Goal: Task Accomplishment & Management: Manage account settings

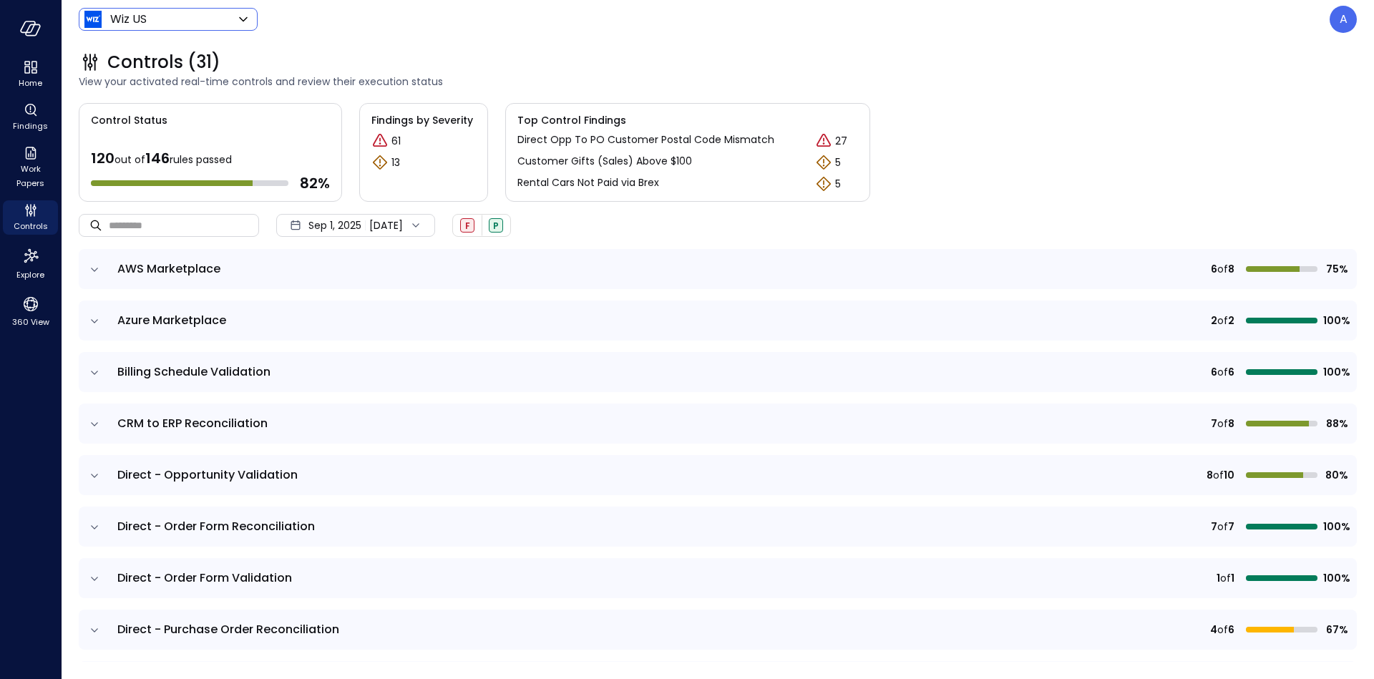
click at [167, 22] on body "Home Findings Work Papers Controls Explore 360 View Wiz US ****** ​ A Controls …" at bounding box center [687, 339] width 1374 height 679
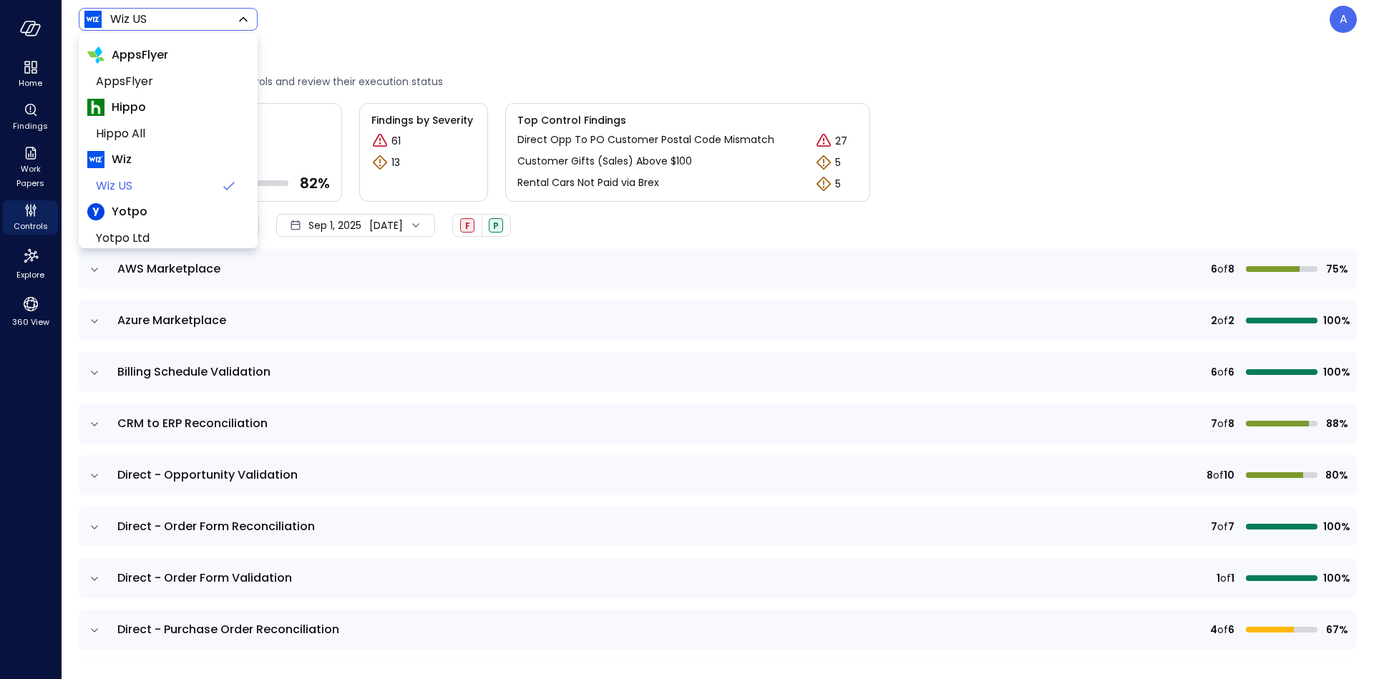
click at [1334, 24] on div at bounding box center [687, 339] width 1374 height 679
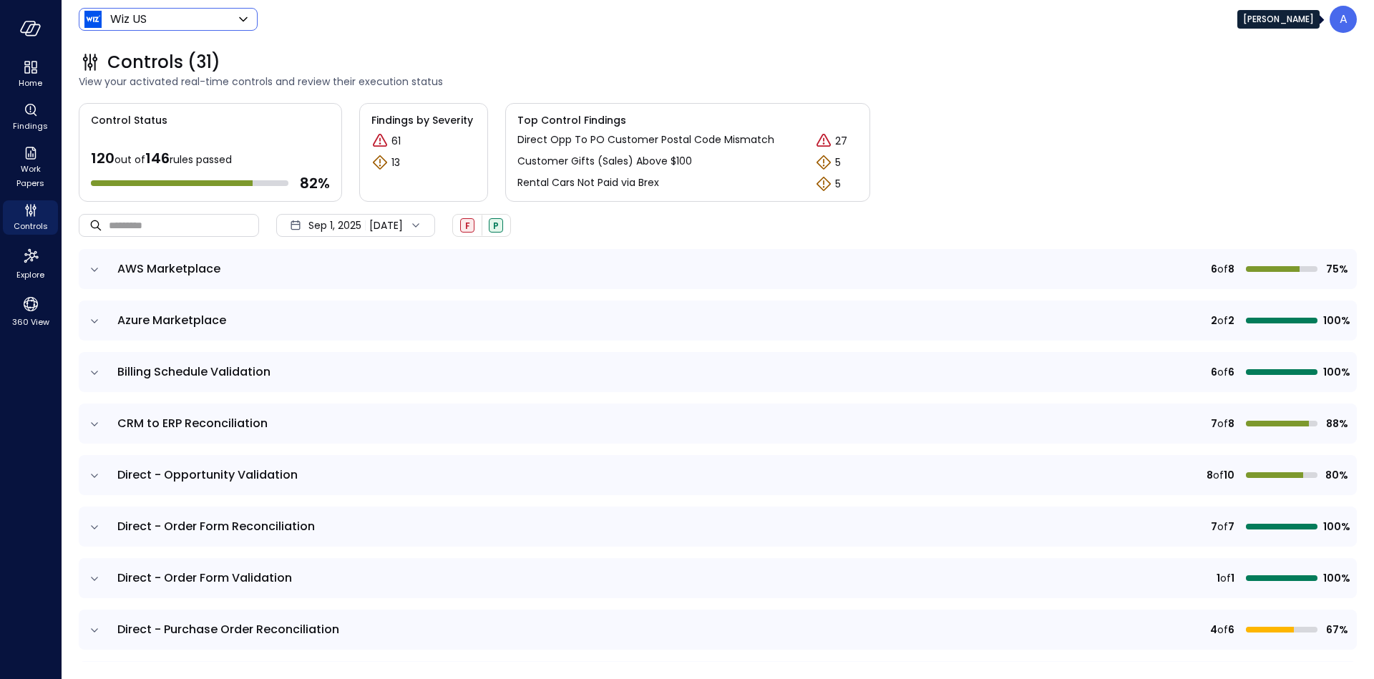
click at [1347, 28] on div "A" at bounding box center [1342, 19] width 27 height 27
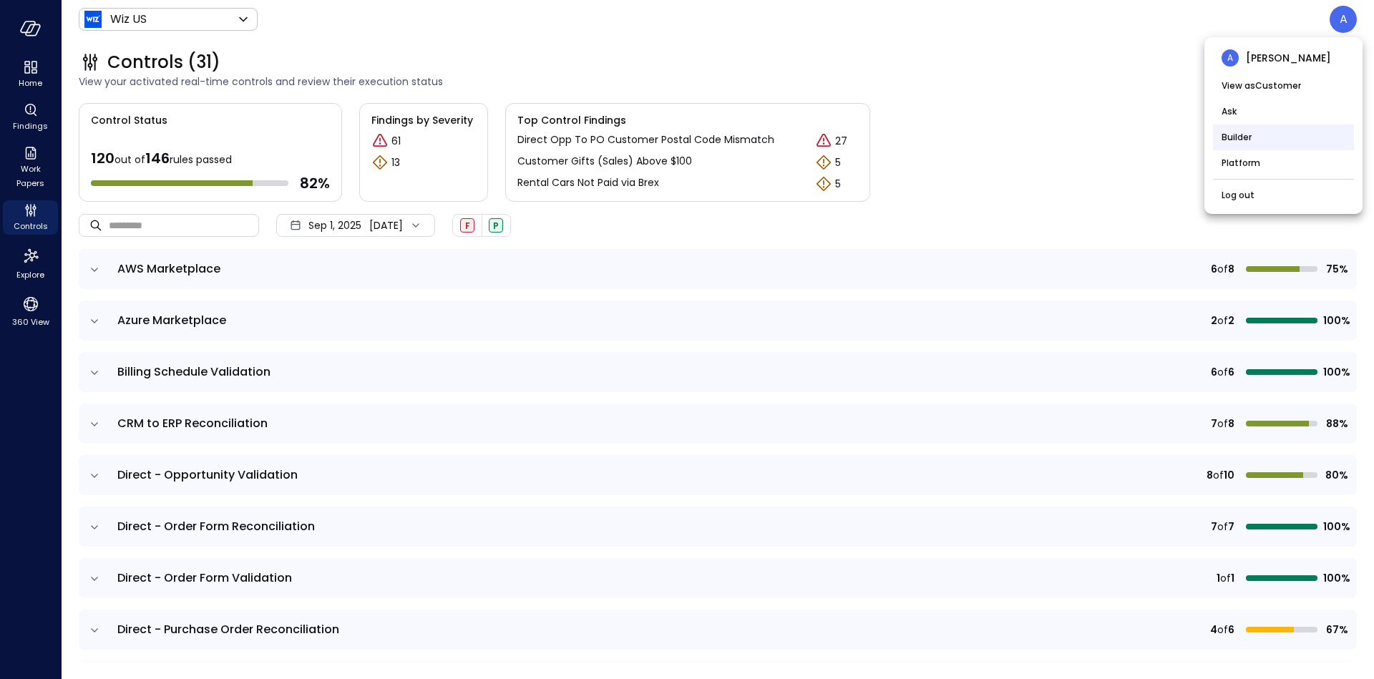
click at [1260, 139] on li "Builder" at bounding box center [1283, 137] width 141 height 26
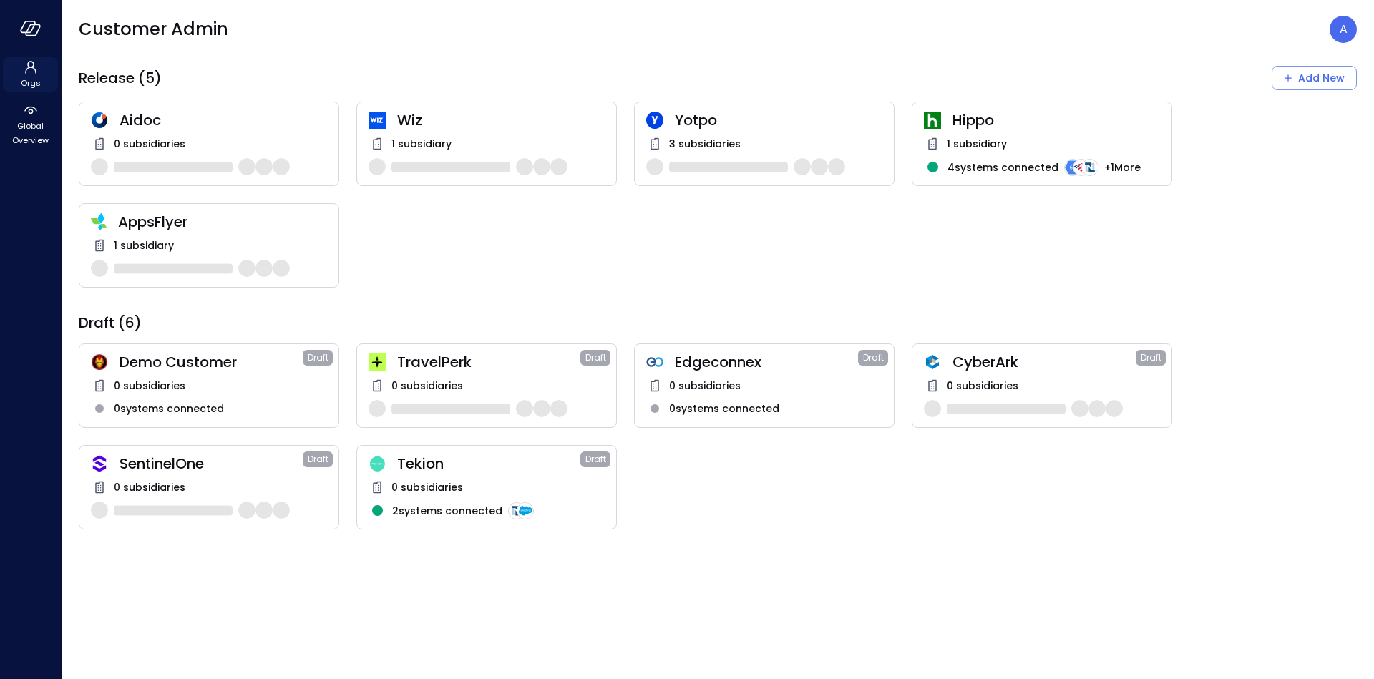
click at [33, 72] on icon at bounding box center [30, 67] width 17 height 17
click at [34, 70] on icon at bounding box center [30, 67] width 11 height 13
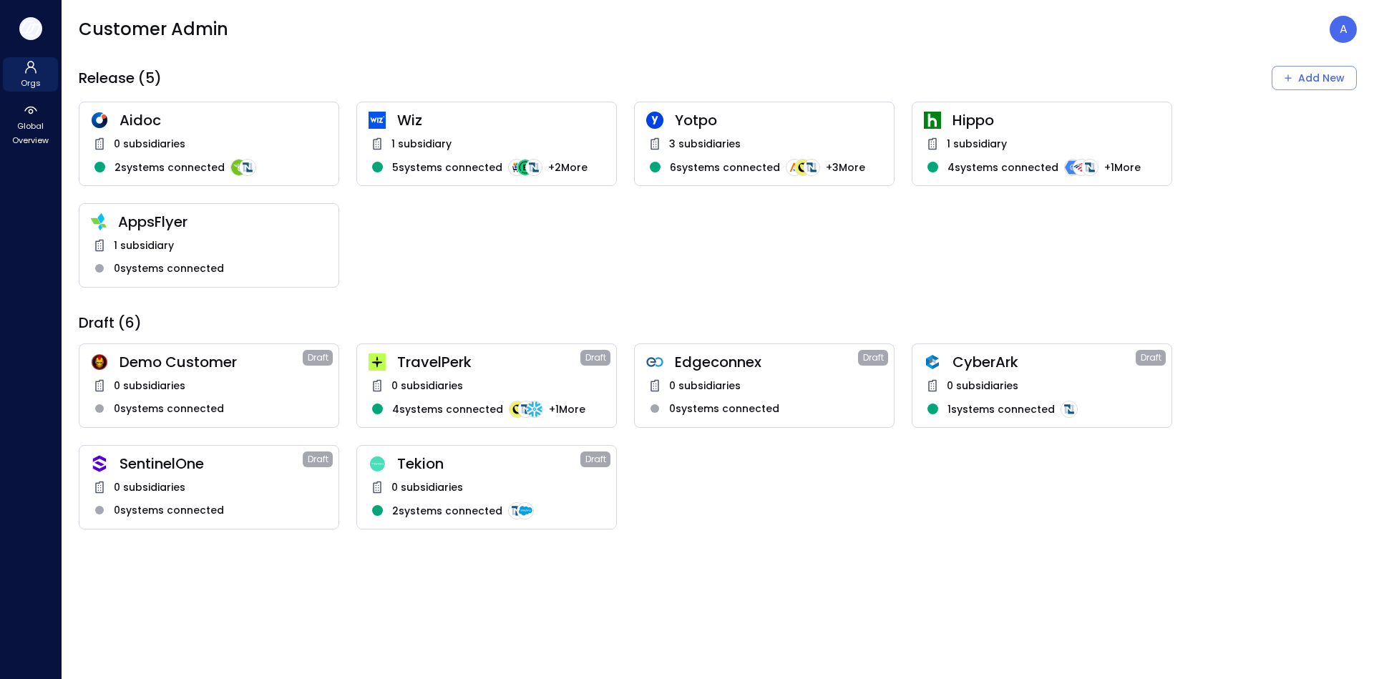
click at [26, 32] on icon "button" at bounding box center [28, 26] width 14 height 11
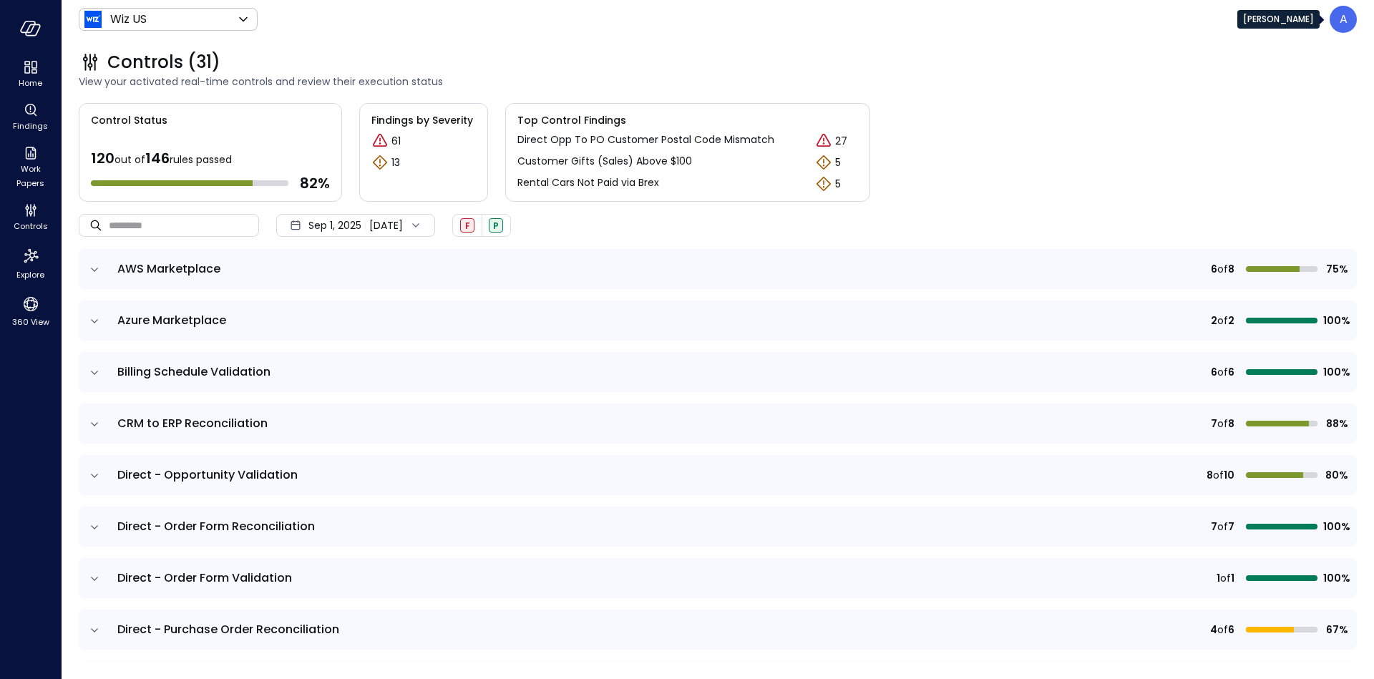
click at [1346, 23] on p "A" at bounding box center [1343, 19] width 8 height 17
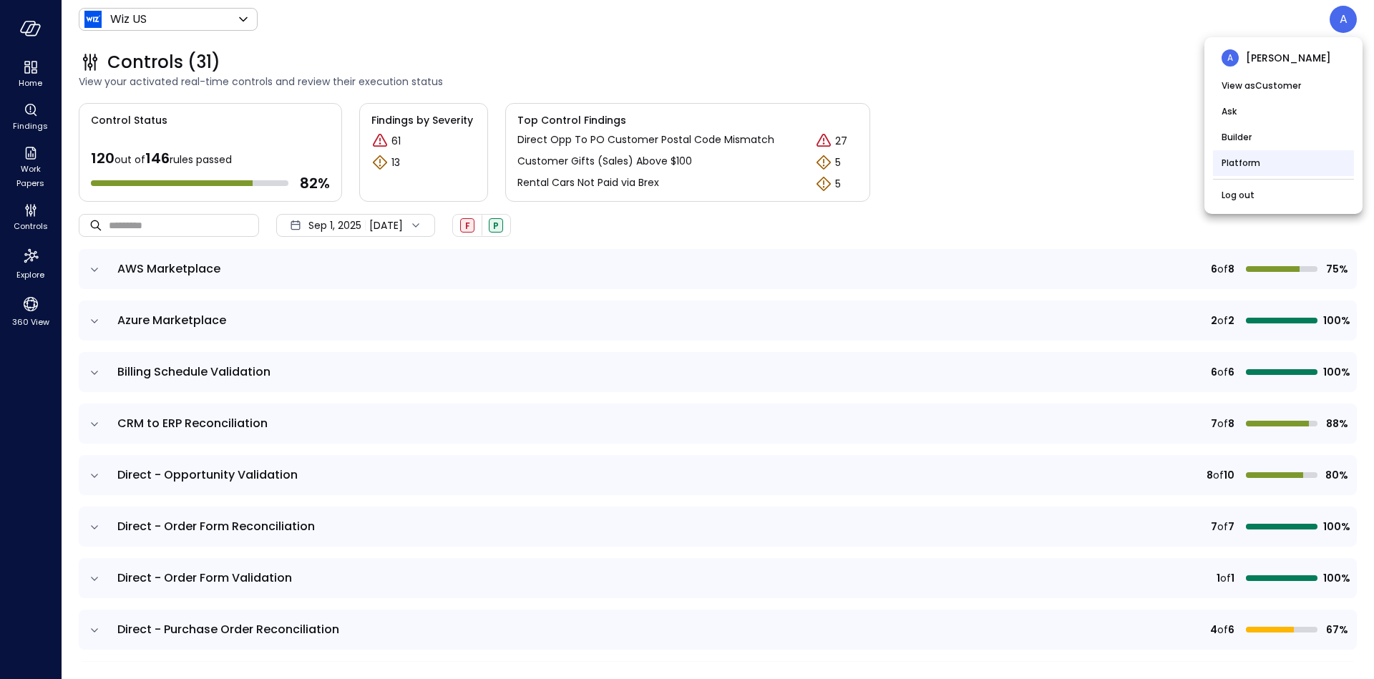
click at [1253, 160] on li "Platform" at bounding box center [1283, 163] width 141 height 26
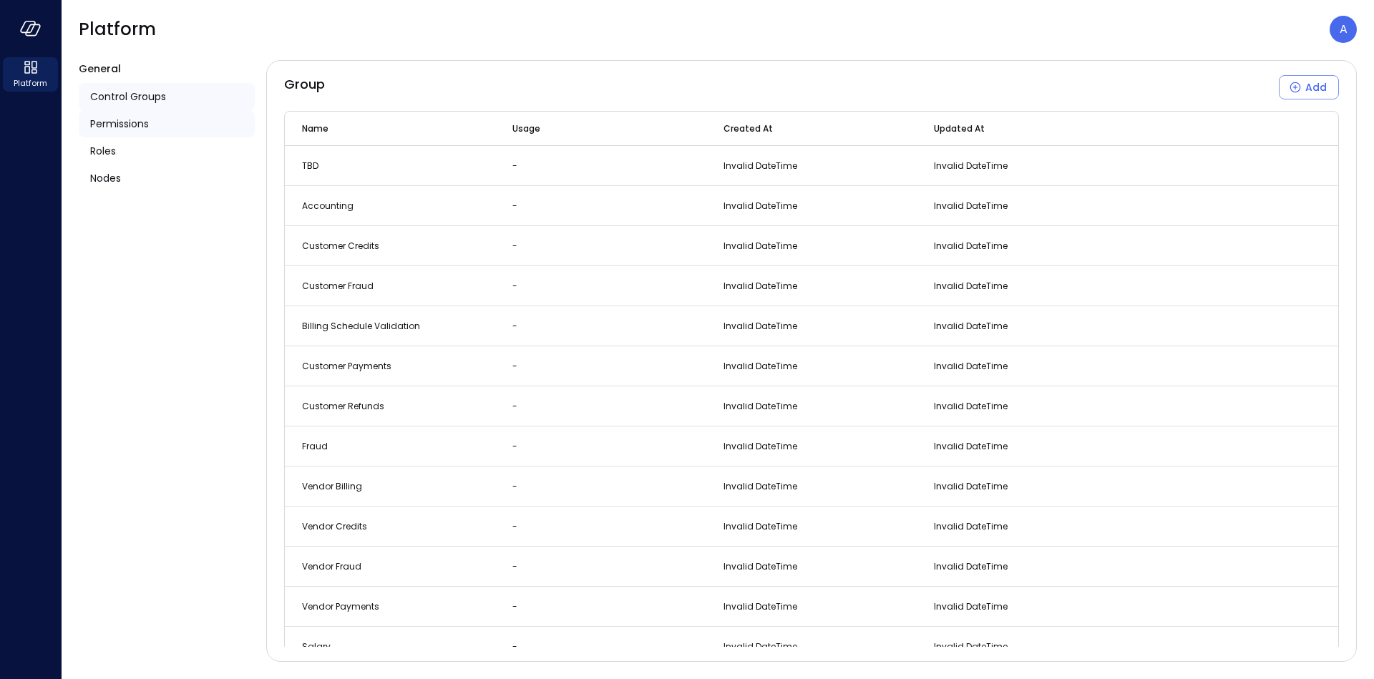
click at [139, 128] on span "Permissions" at bounding box center [119, 124] width 59 height 16
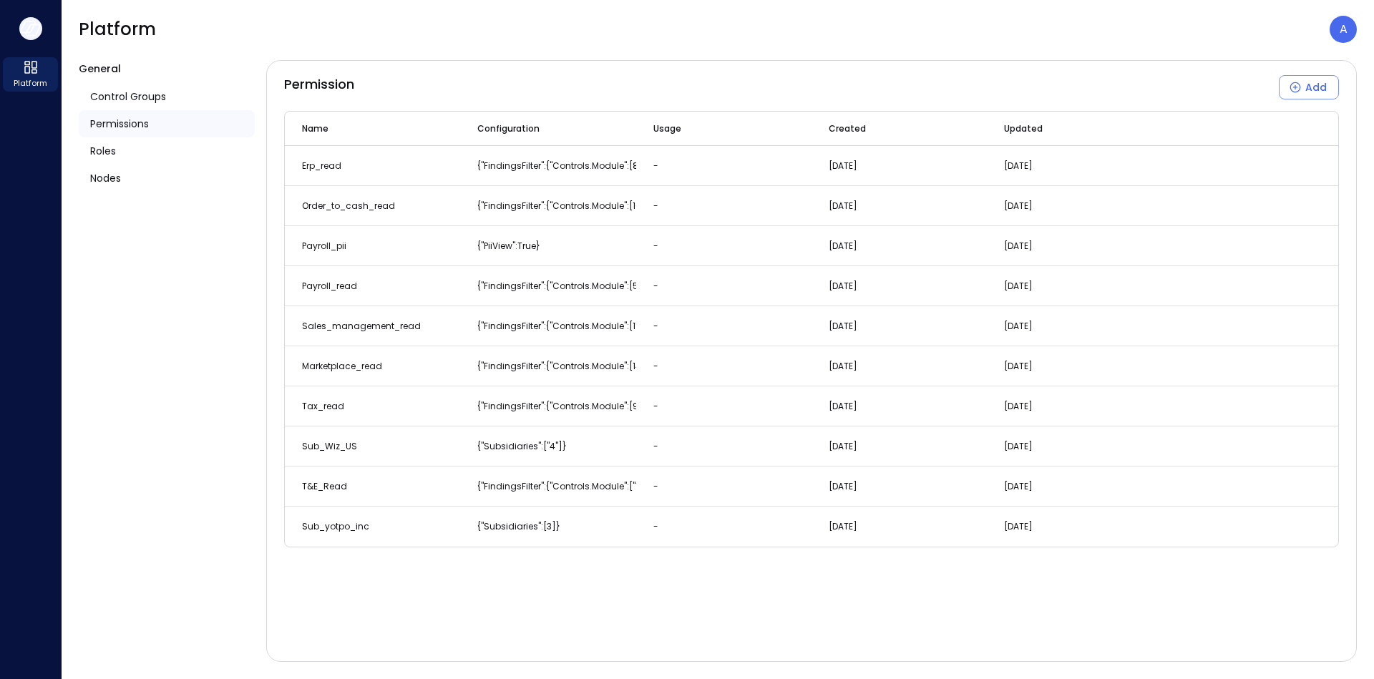
click at [30, 24] on icon "button" at bounding box center [30, 29] width 21 height 16
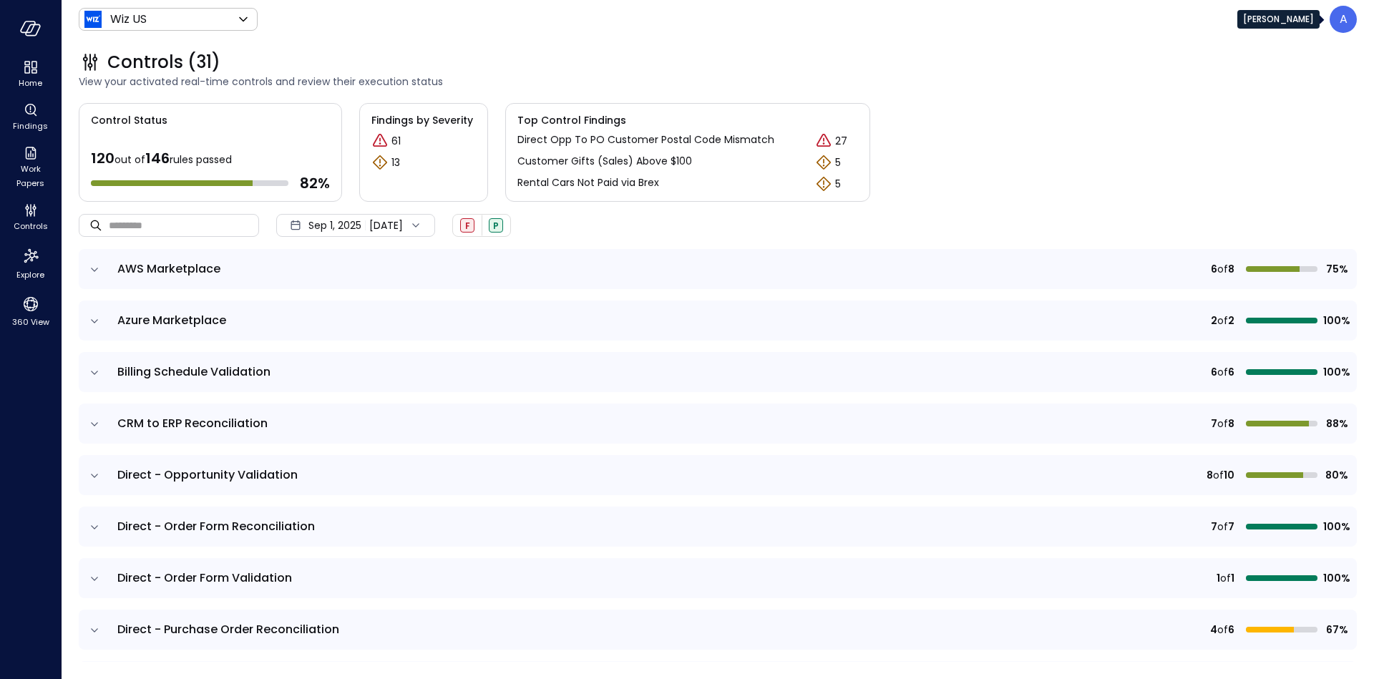
click at [1339, 15] on p "A" at bounding box center [1343, 19] width 8 height 17
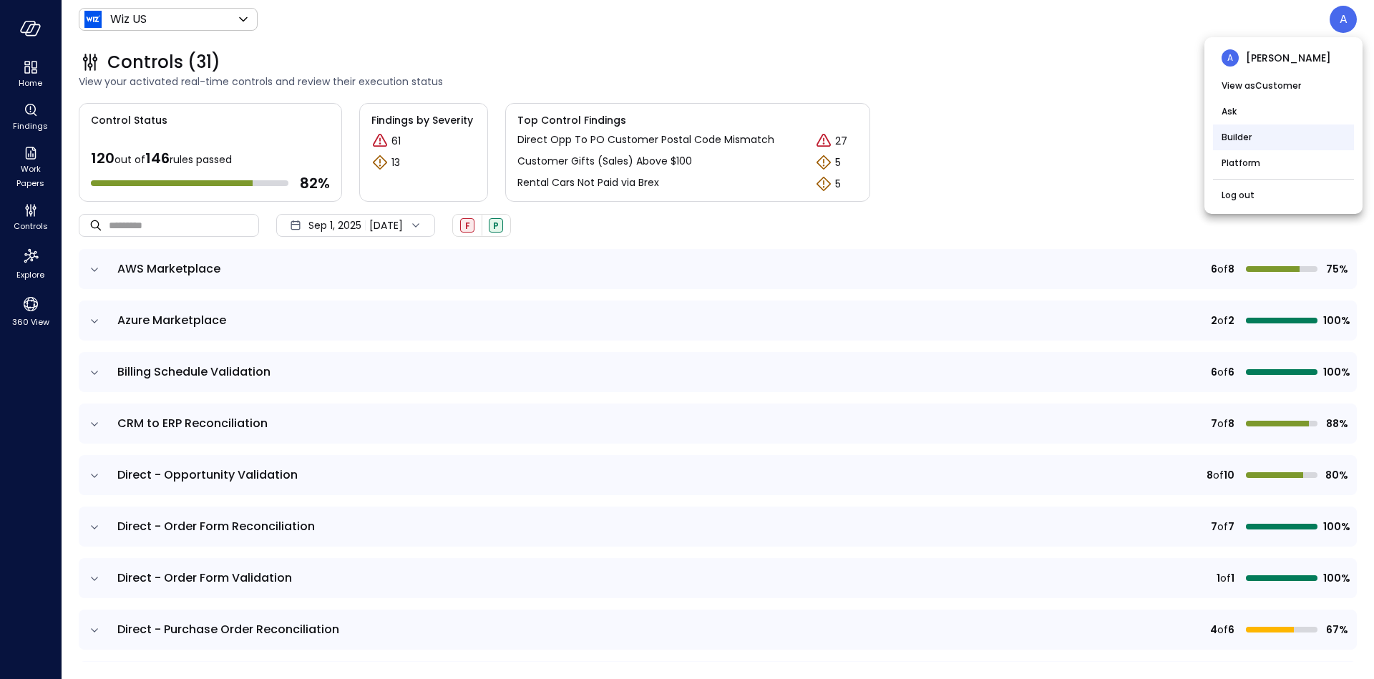
click at [1260, 130] on li "Builder" at bounding box center [1283, 137] width 141 height 26
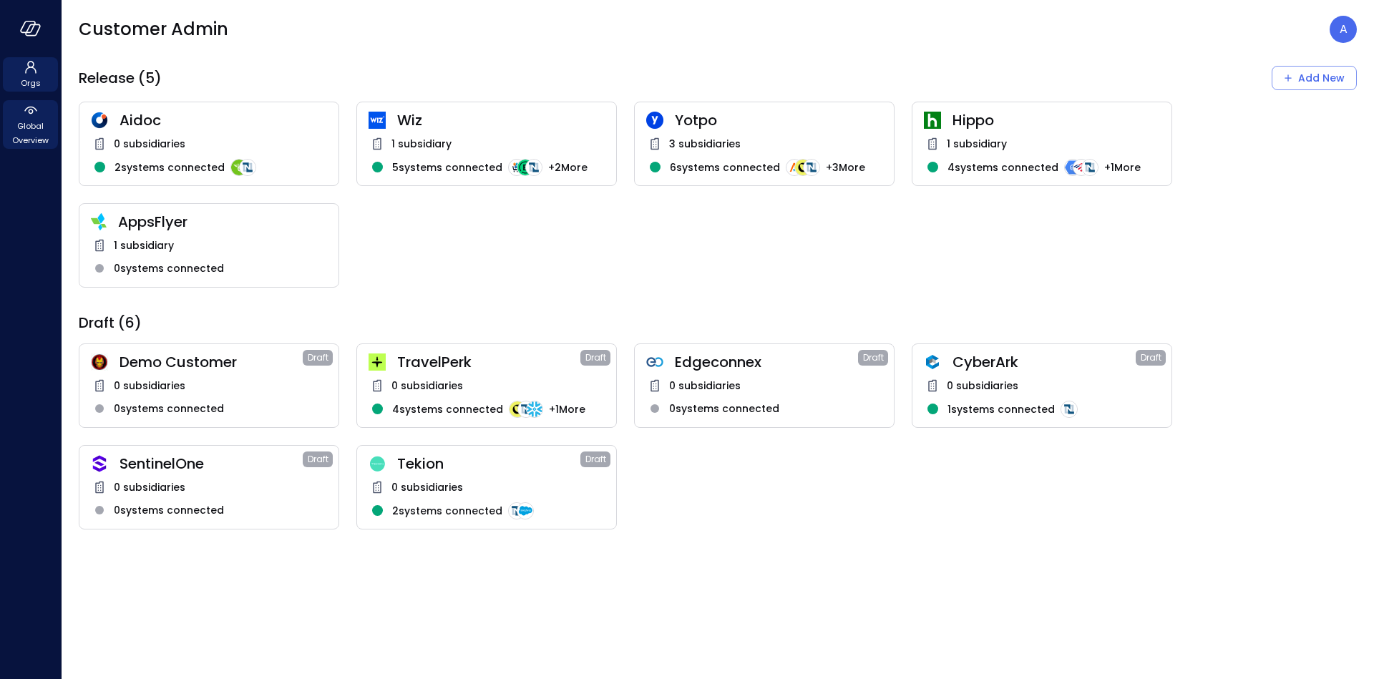
click at [29, 127] on span "Global Overview" at bounding box center [31, 133] width 44 height 29
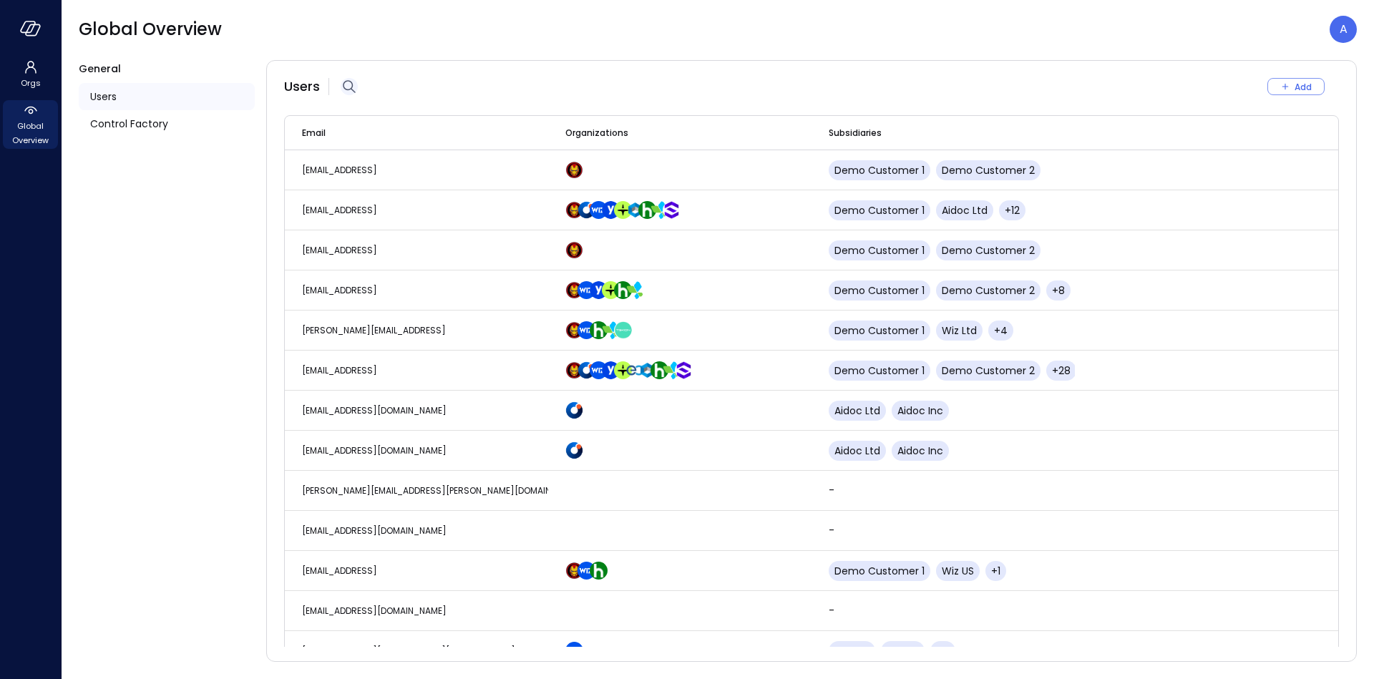
click at [353, 86] on icon "button" at bounding box center [349, 86] width 17 height 17
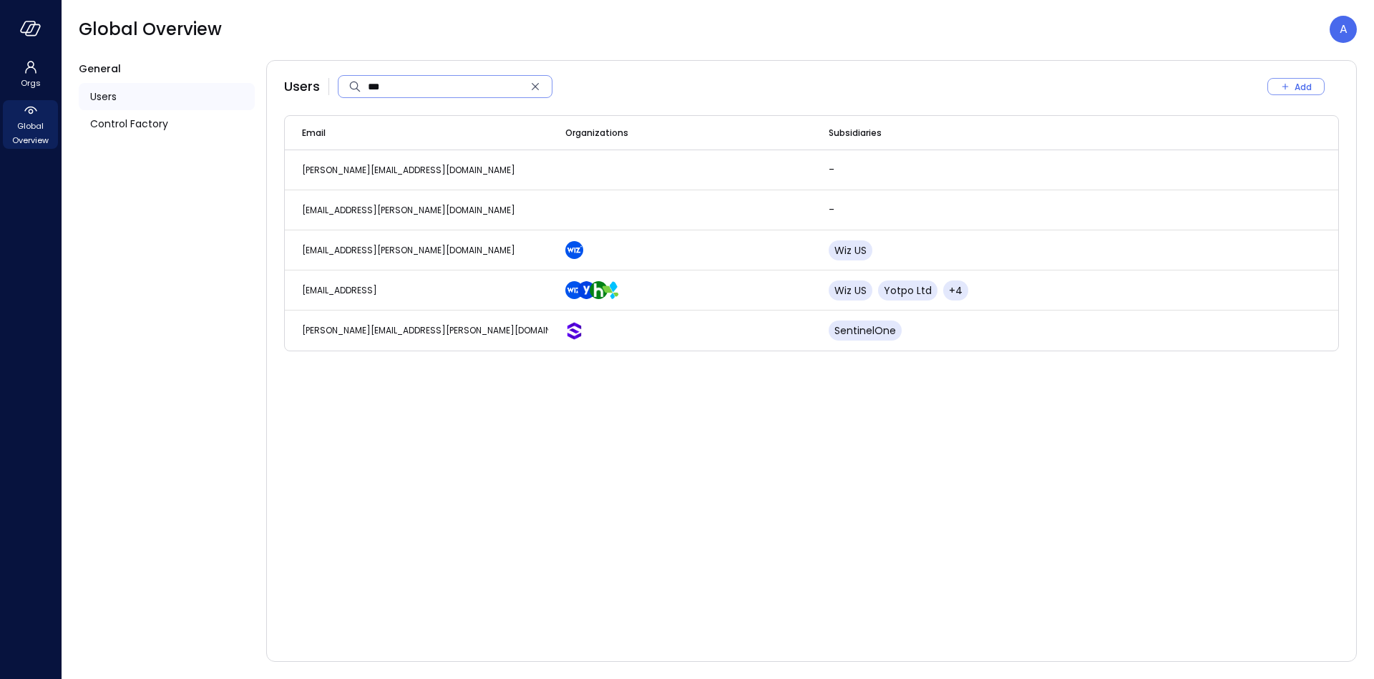
type input "****"
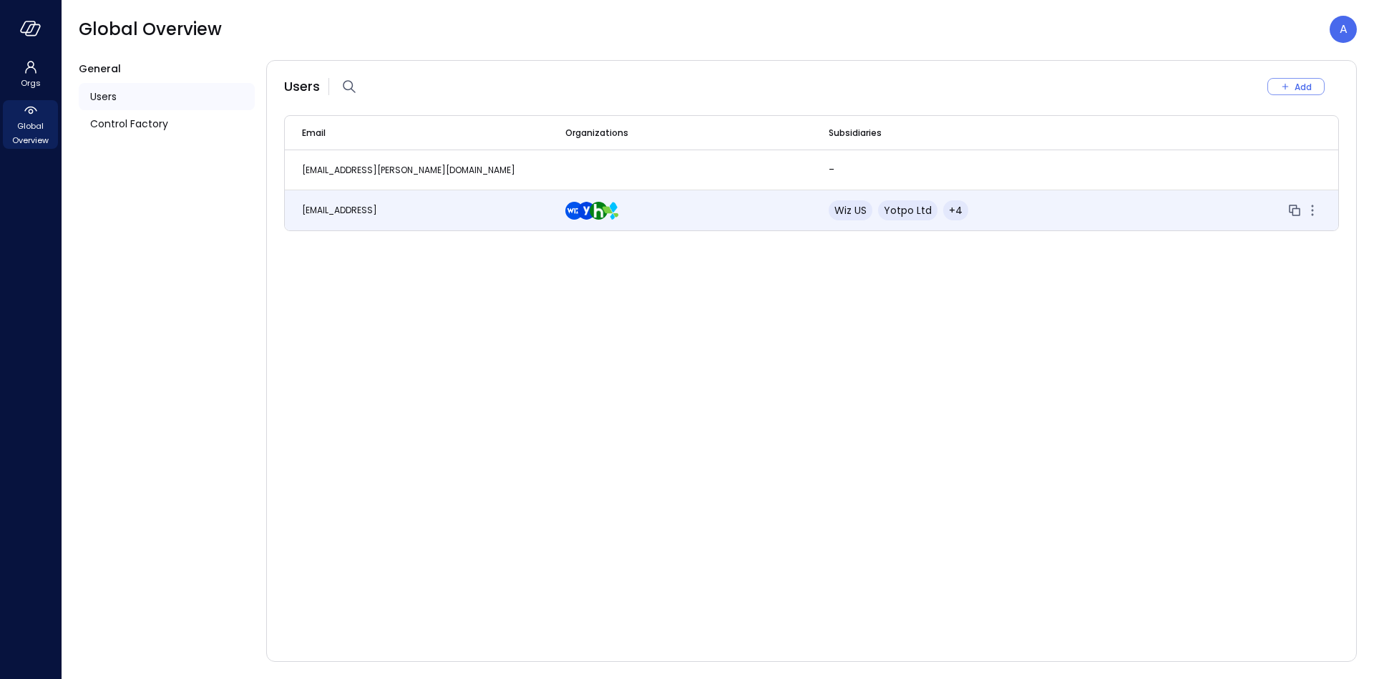
click at [328, 207] on span "avi.brandwain@safebooks.ai" at bounding box center [339, 210] width 75 height 12
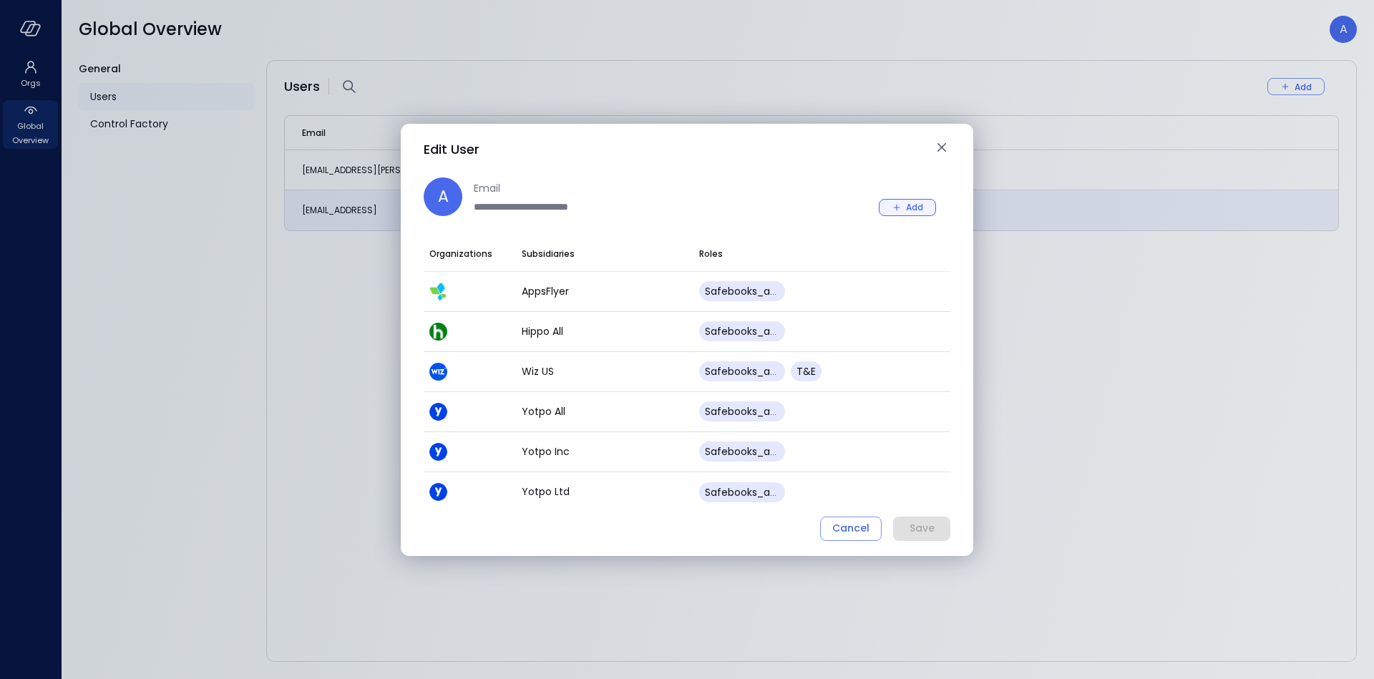
click at [909, 207] on div "Add" at bounding box center [914, 207] width 17 height 15
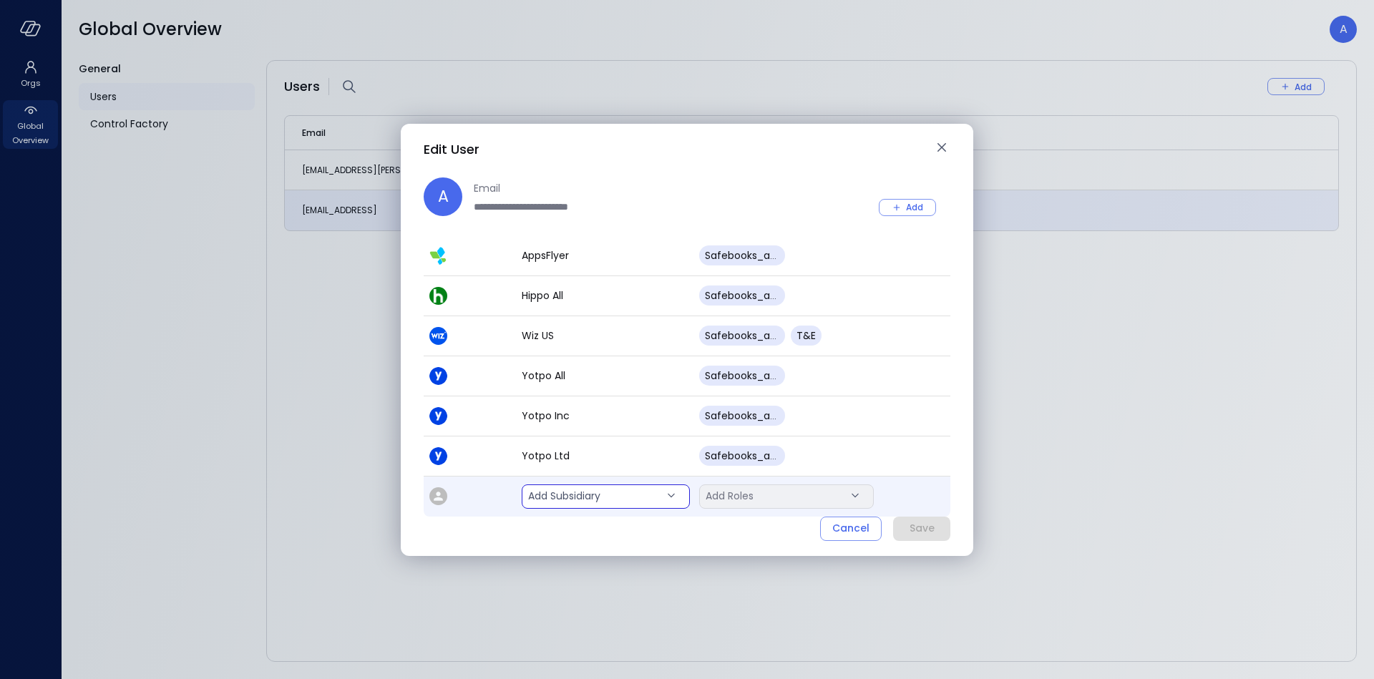
click at [592, 498] on body "**********" at bounding box center [687, 339] width 1374 height 679
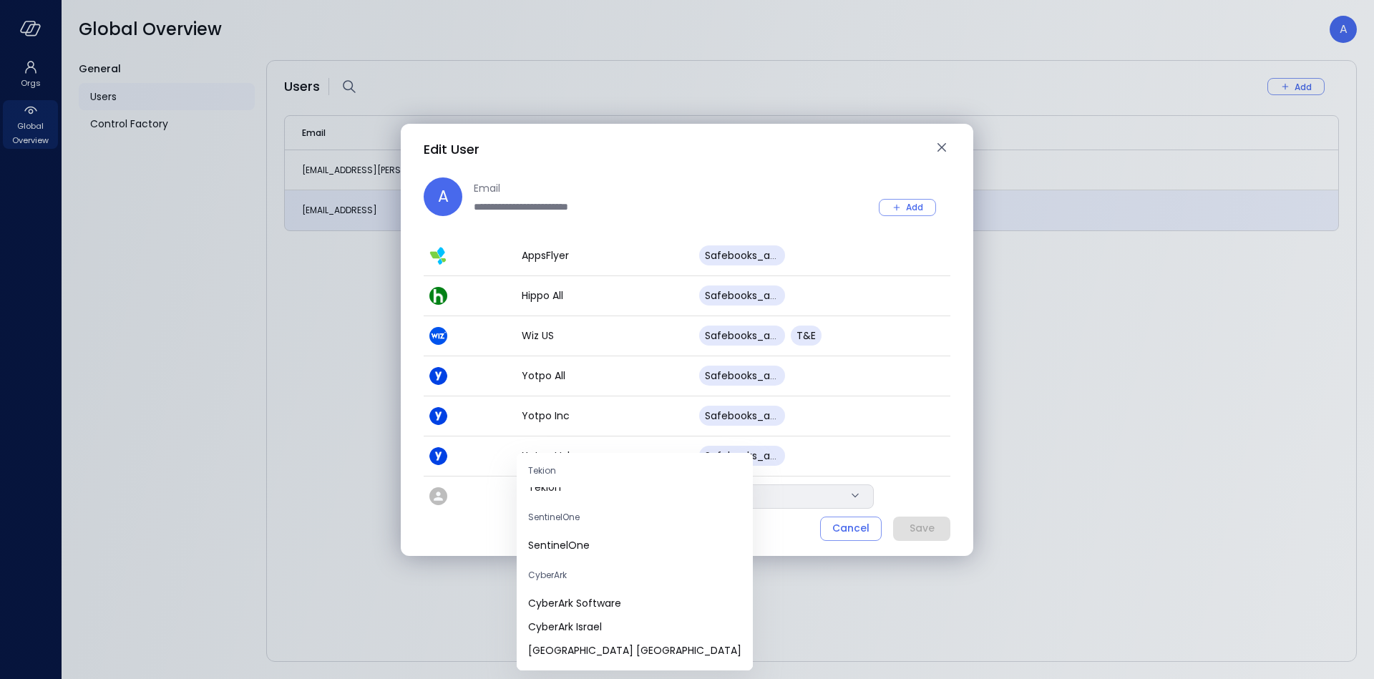
scroll to position [0, 0]
click at [942, 148] on div at bounding box center [687, 339] width 1374 height 679
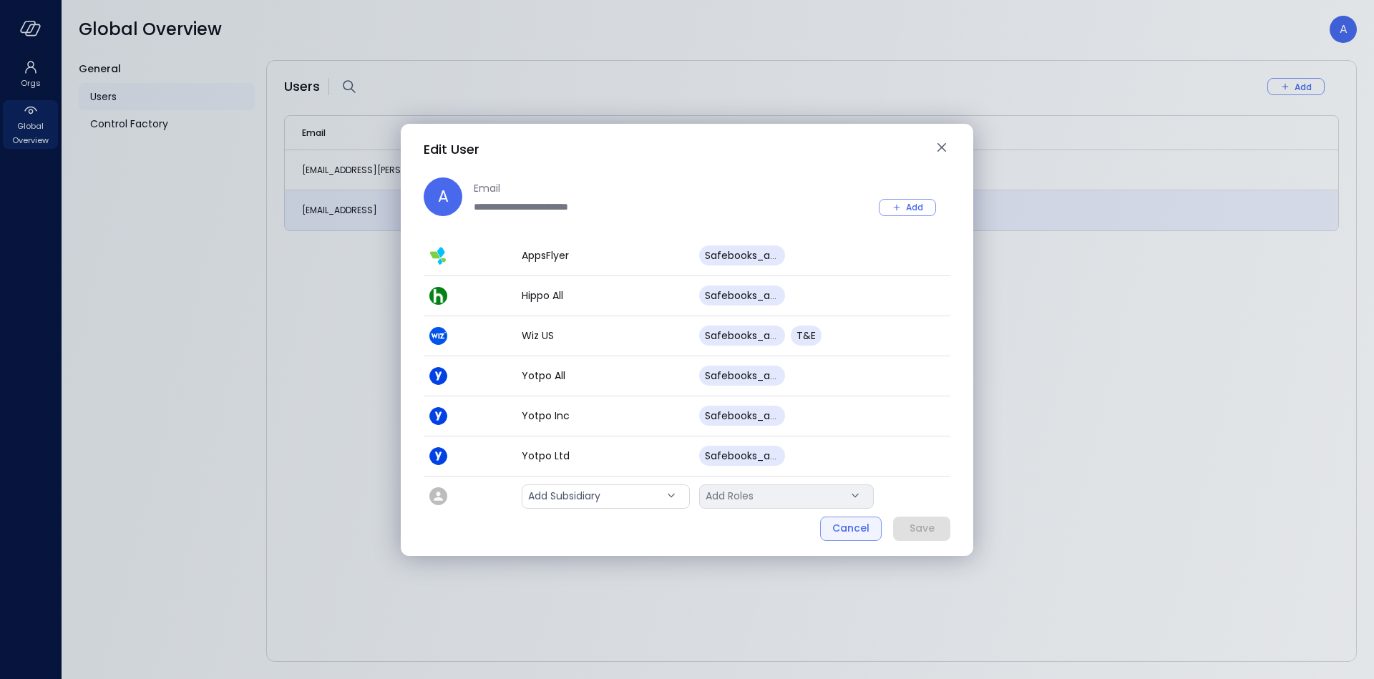
click at [836, 528] on div "Cancel" at bounding box center [850, 528] width 37 height 18
